Goal: Task Accomplishment & Management: Complete application form

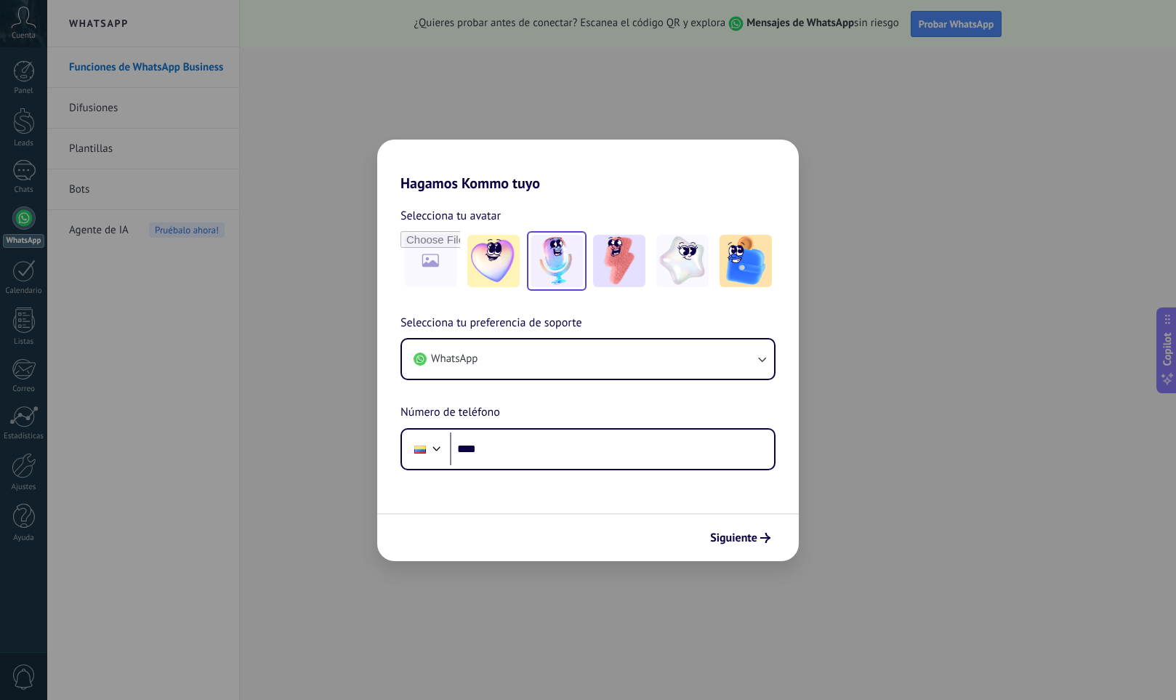
click at [563, 264] on img at bounding box center [556, 261] width 52 height 52
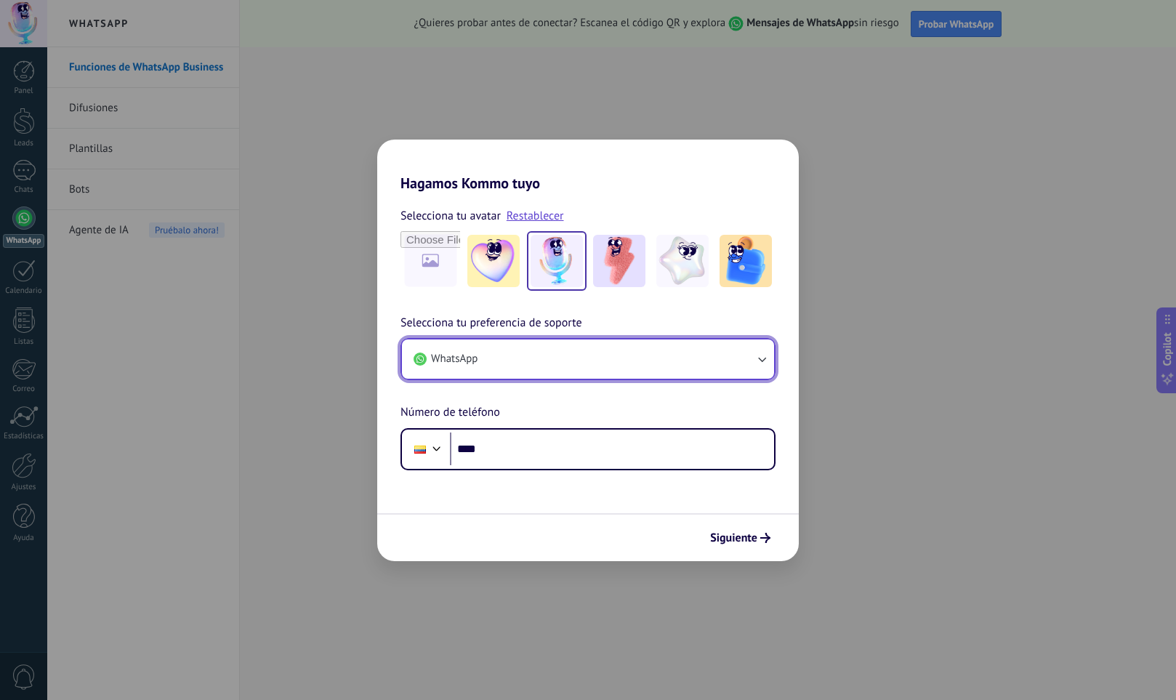
click at [756, 359] on icon "button" at bounding box center [761, 359] width 15 height 15
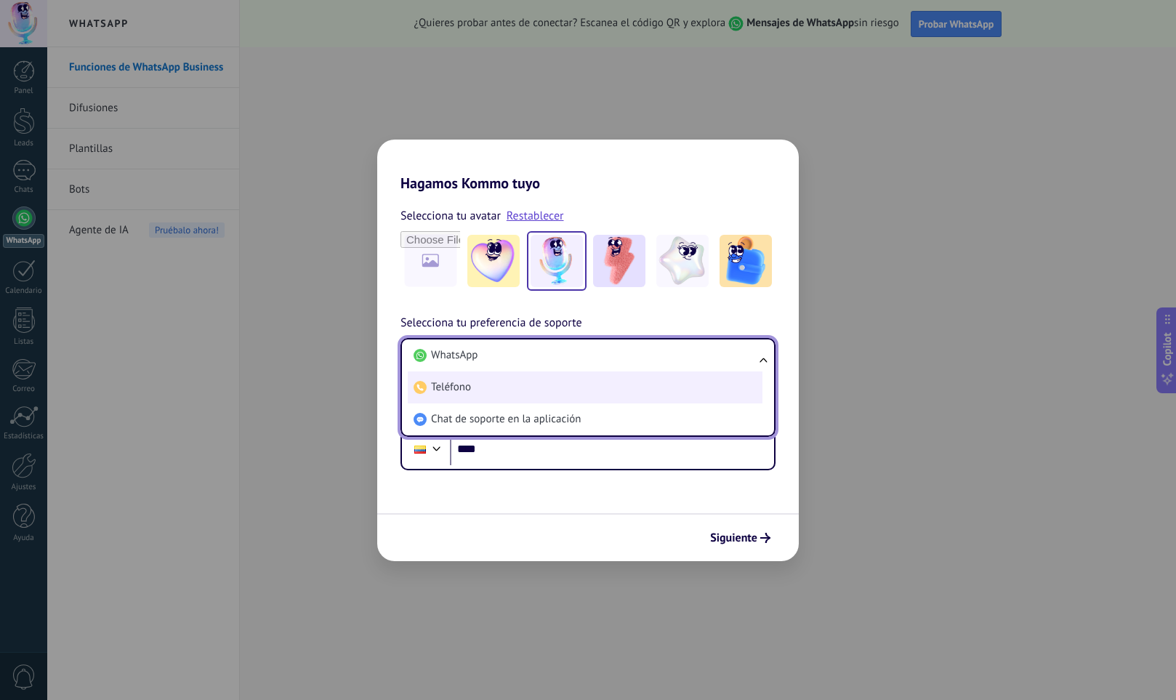
click at [467, 393] on span "Teléfono" at bounding box center [451, 387] width 40 height 15
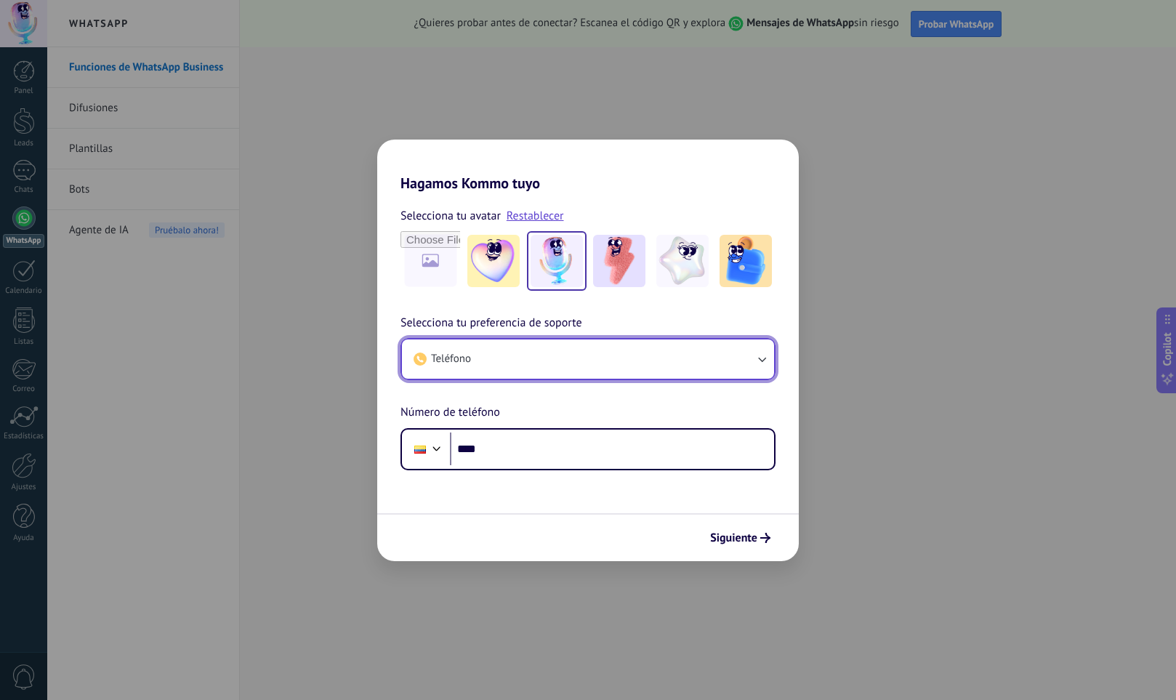
click at [759, 362] on icon "button" at bounding box center [761, 359] width 15 height 15
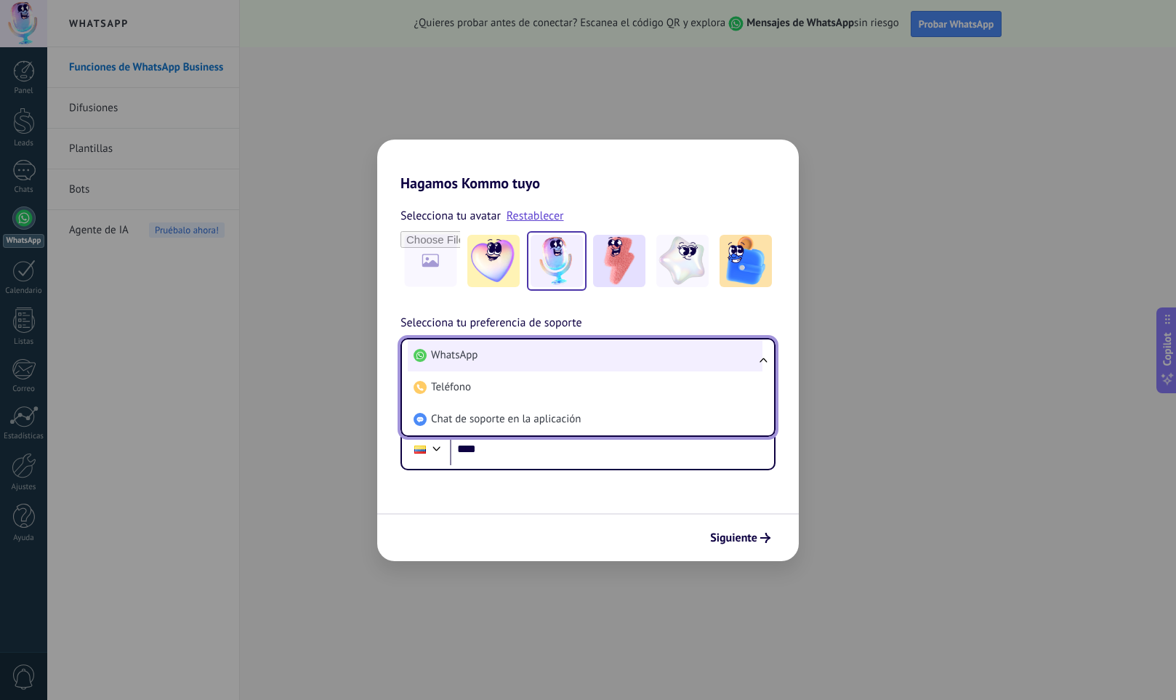
click at [573, 360] on li "WhatsApp" at bounding box center [585, 355] width 355 height 32
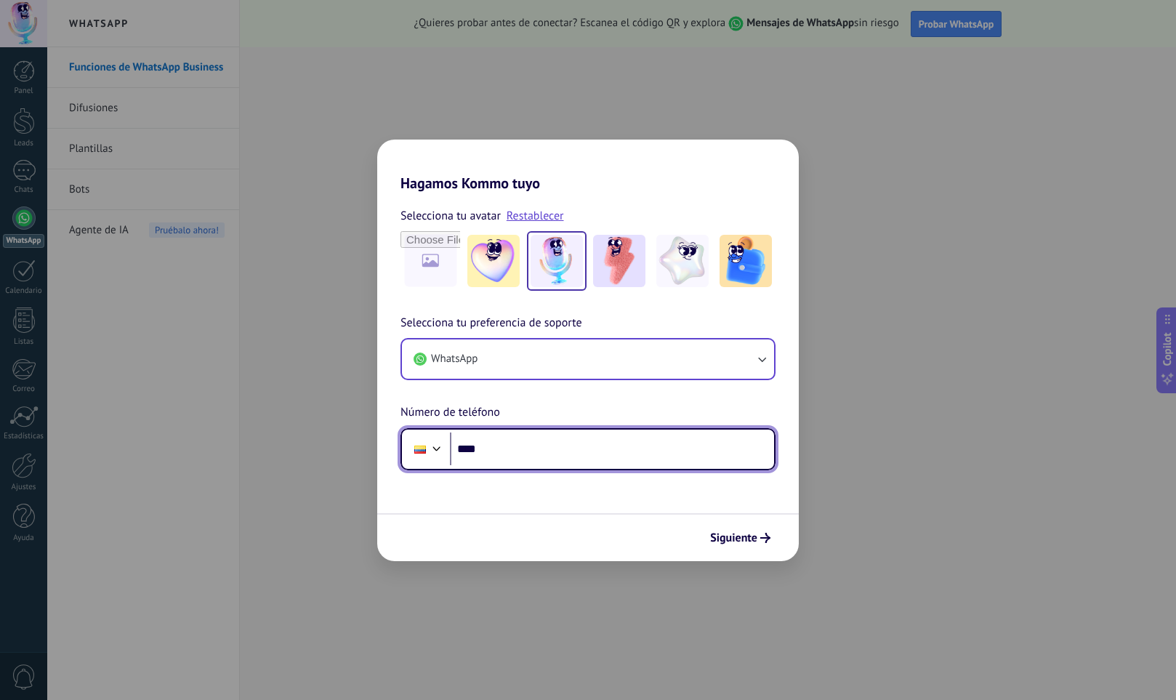
drag, startPoint x: 501, startPoint y: 452, endPoint x: 520, endPoint y: 452, distance: 18.2
click at [501, 453] on input "****" at bounding box center [612, 448] width 324 height 33
type input "**********"
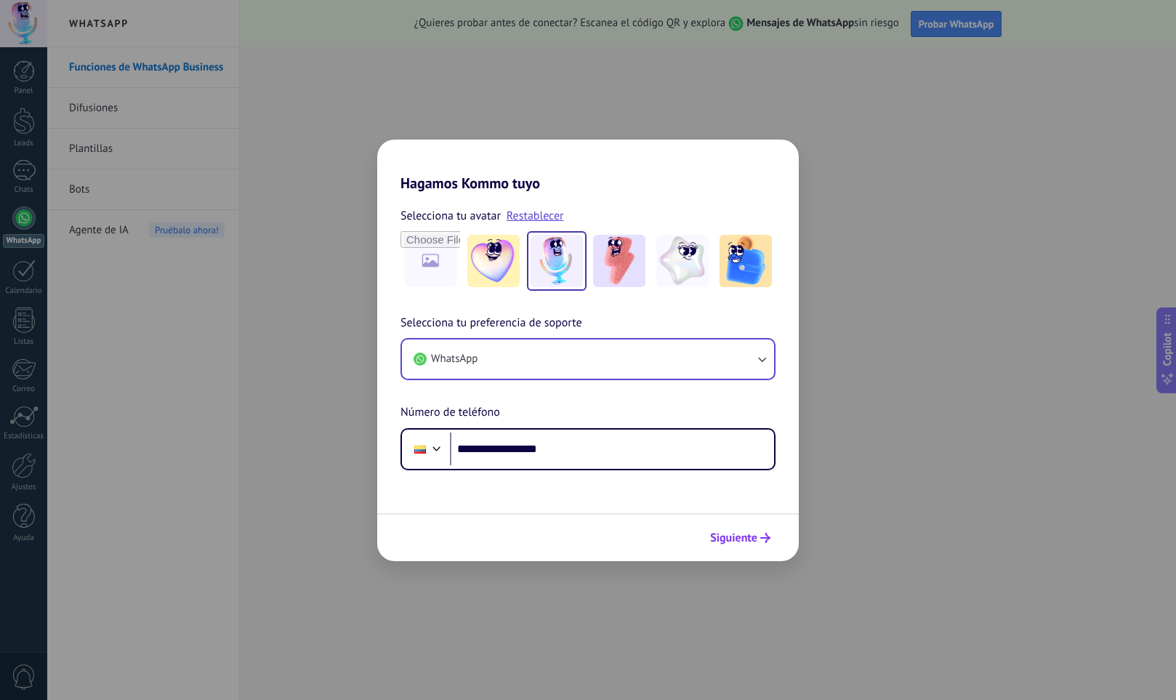
click at [737, 536] on span "Siguiente" at bounding box center [733, 538] width 47 height 10
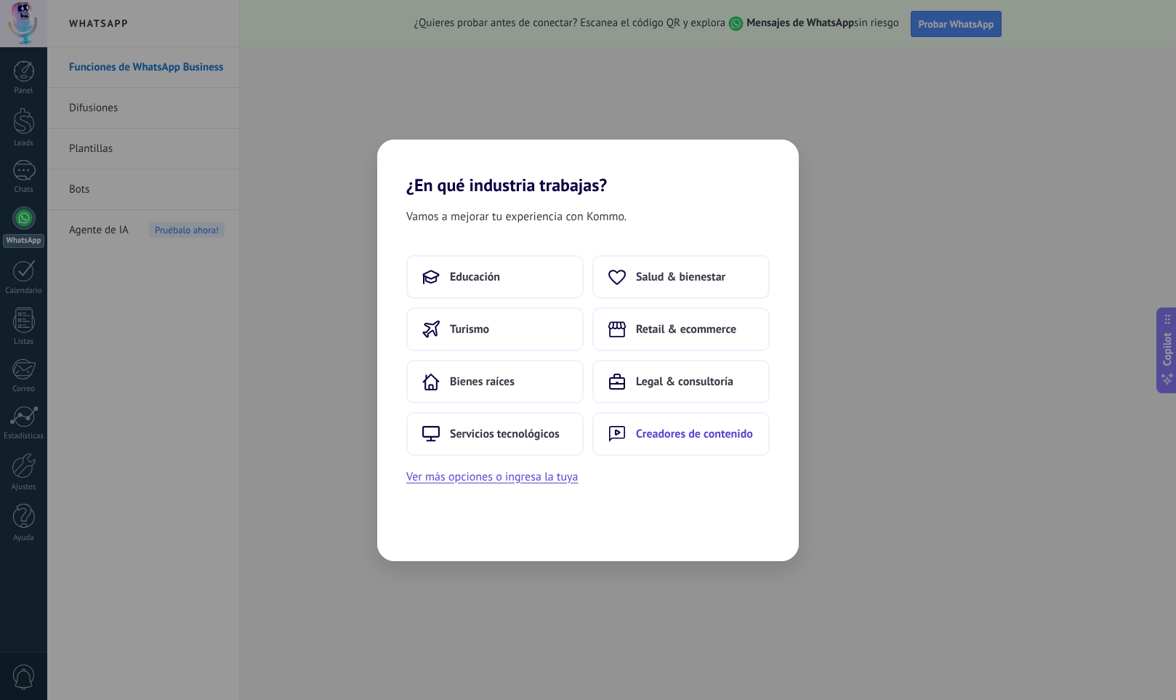
click at [694, 435] on span "Creadores de contenido" at bounding box center [694, 434] width 117 height 15
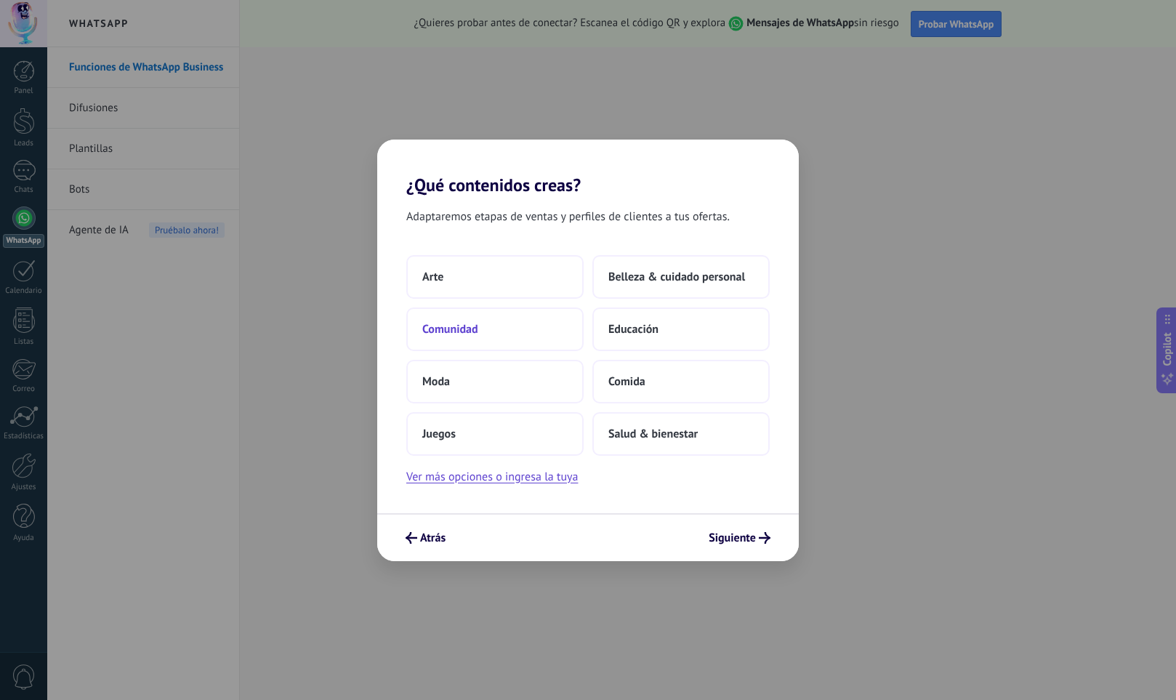
click at [482, 327] on button "Comunidad" at bounding box center [494, 329] width 177 height 44
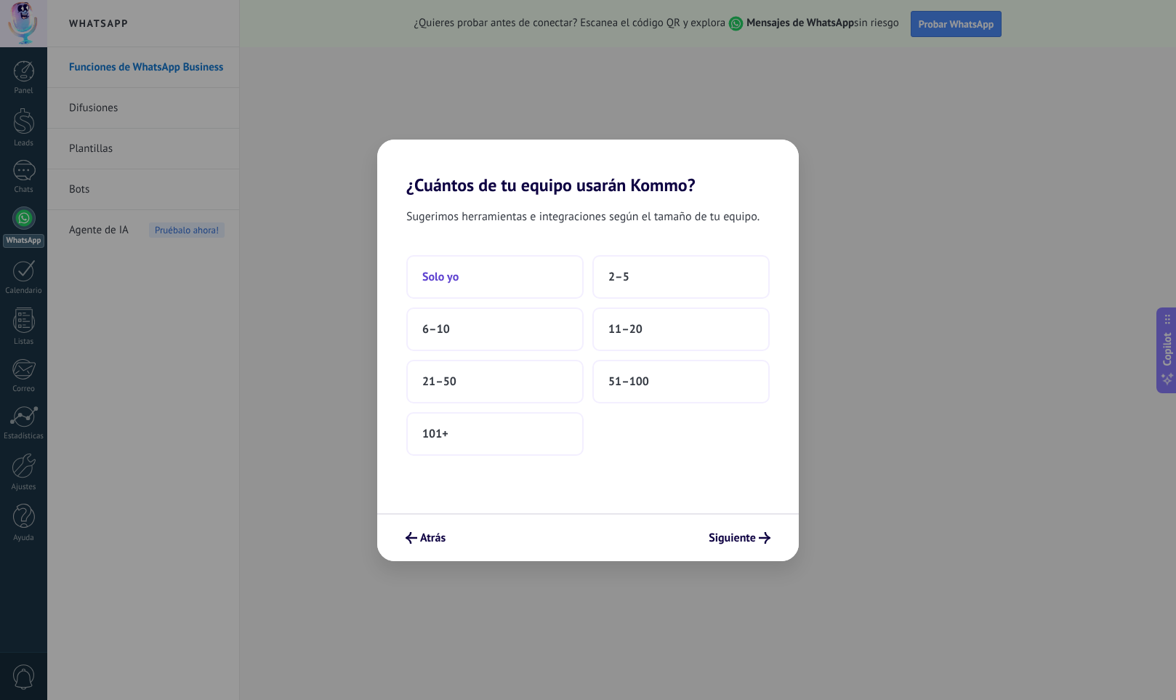
click at [483, 284] on button "Solo yo" at bounding box center [494, 277] width 177 height 44
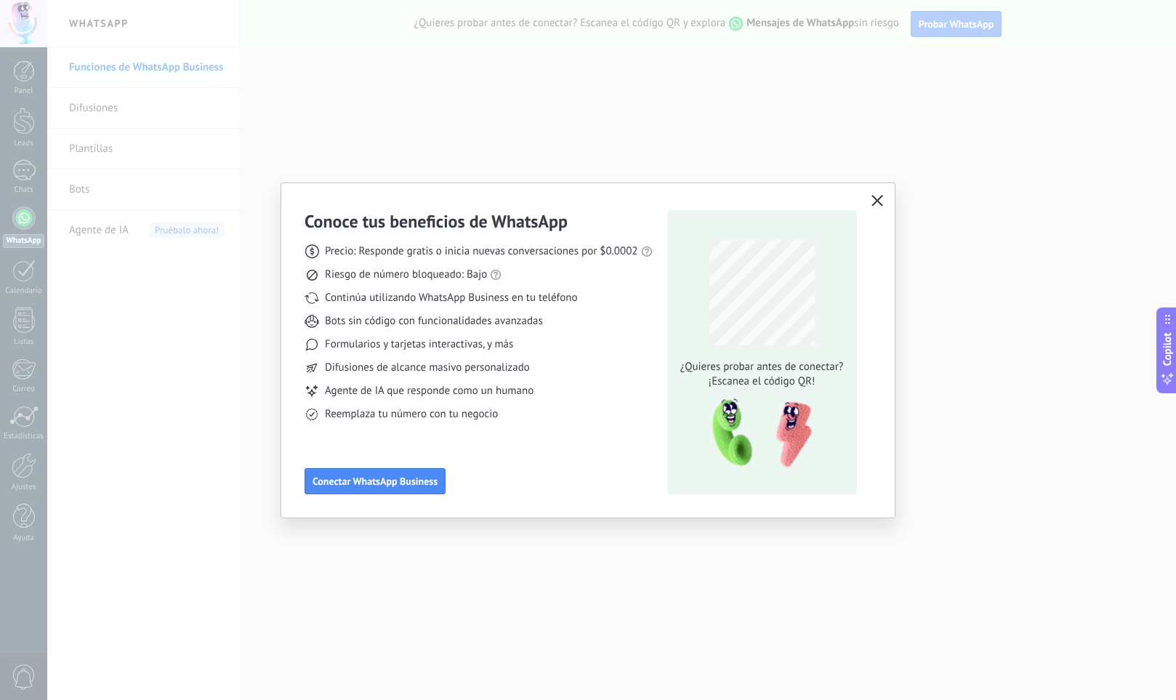
click at [878, 201] on icon "button" at bounding box center [877, 201] width 12 height 12
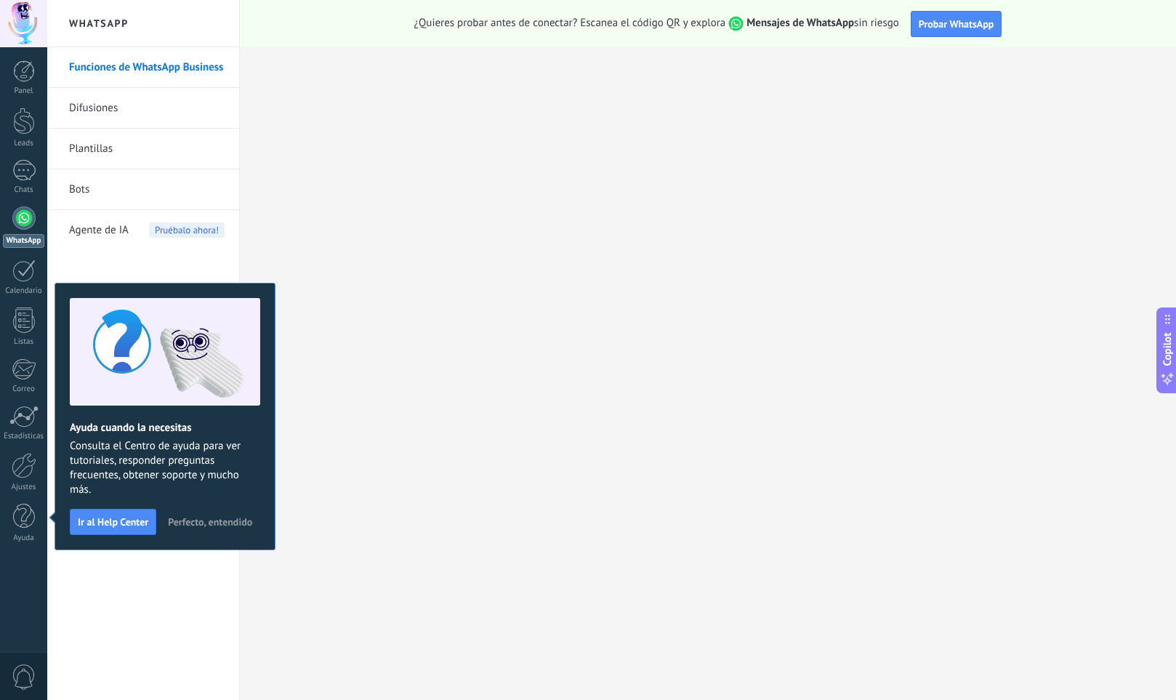
click at [30, 218] on div at bounding box center [23, 217] width 23 height 23
